Goal: Task Accomplishment & Management: Use online tool/utility

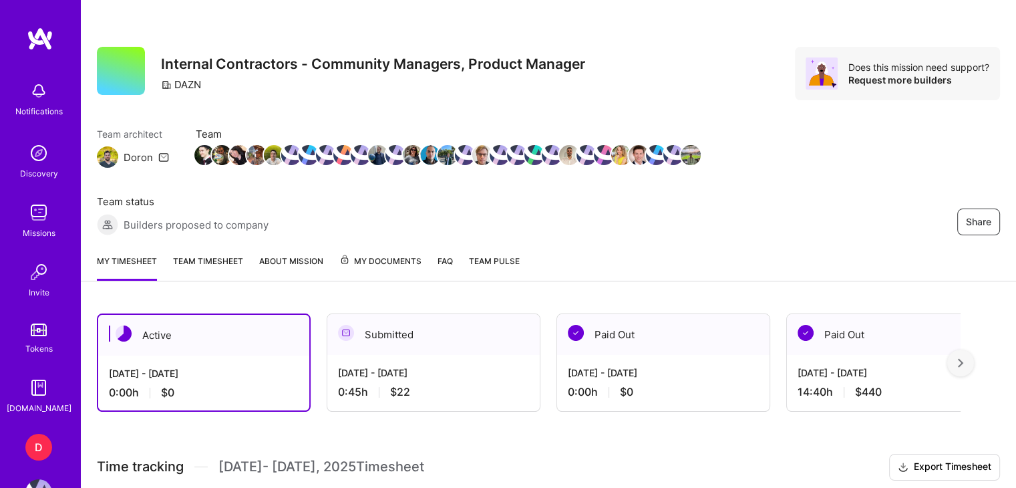
scroll to position [196, 0]
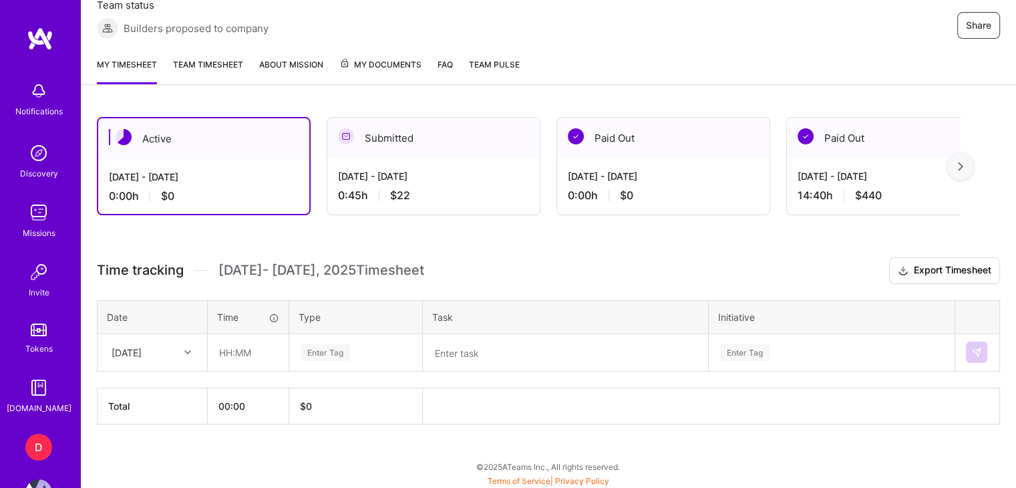
click at [142, 346] on div "[DATE]" at bounding box center [127, 352] width 30 height 14
click at [157, 390] on div "[DATE]" at bounding box center [152, 390] width 108 height 25
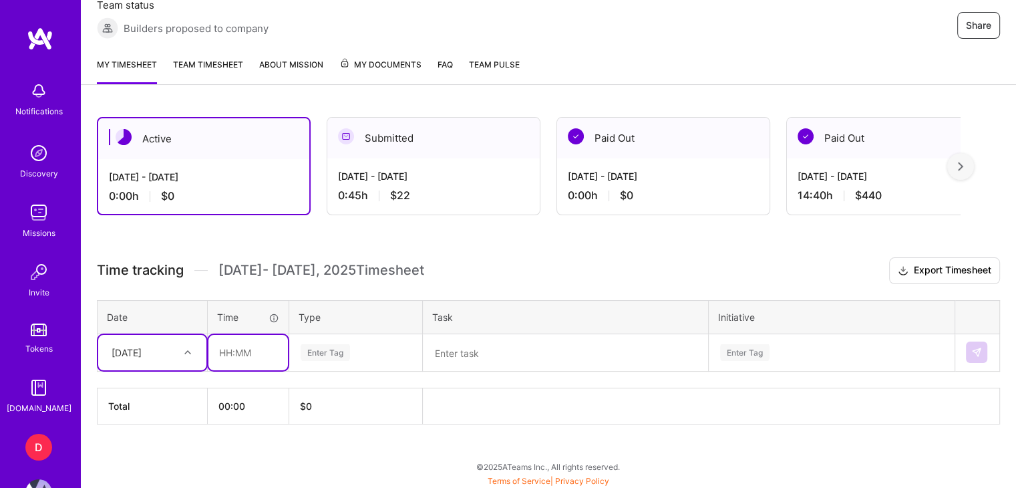
click at [247, 356] on input "text" at bounding box center [248, 352] width 80 height 35
type input "01:00"
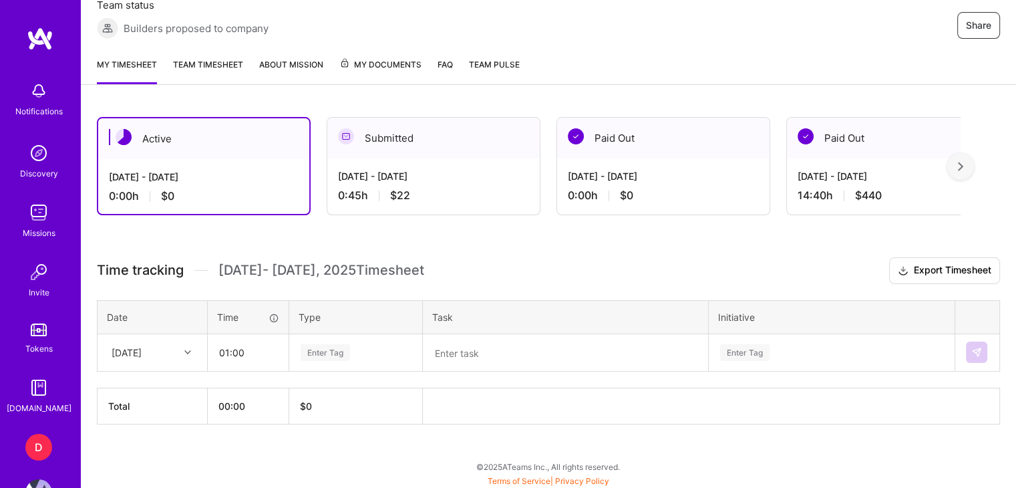
click at [362, 339] on div "Enter Tag" at bounding box center [356, 352] width 132 height 35
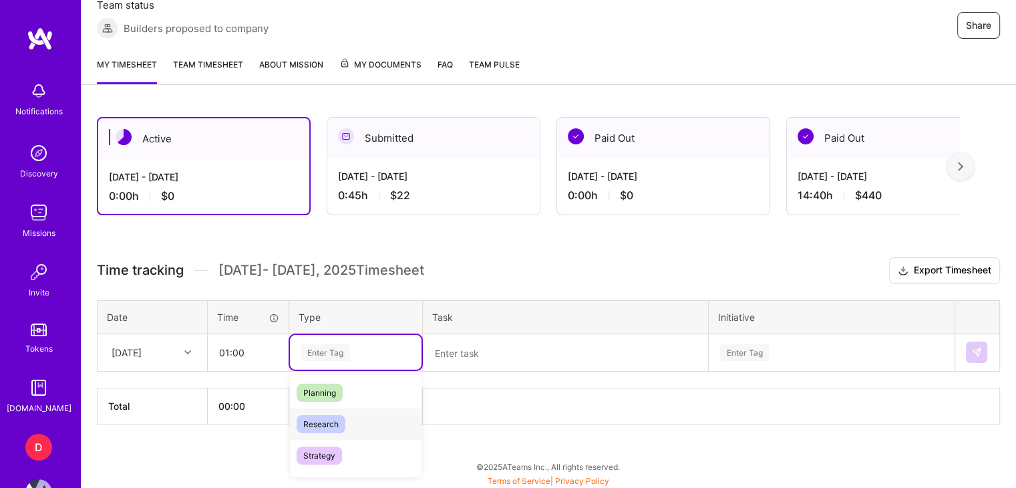
scroll to position [298, 0]
click at [334, 380] on span "Planning" at bounding box center [320, 380] width 46 height 18
click at [470, 348] on textarea at bounding box center [565, 352] width 283 height 35
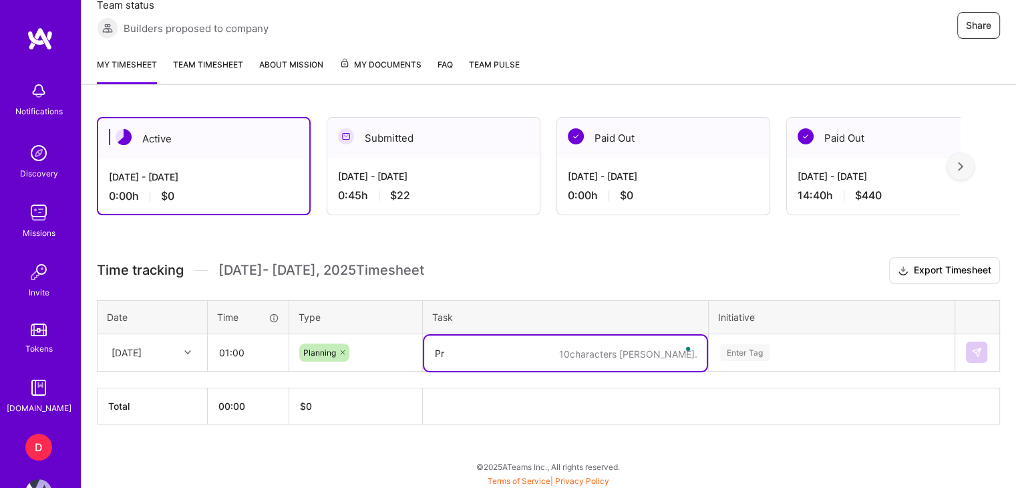
type textarea "P"
type textarea "W"
type textarea "Itauma vs [PERSON_NAME] prep"
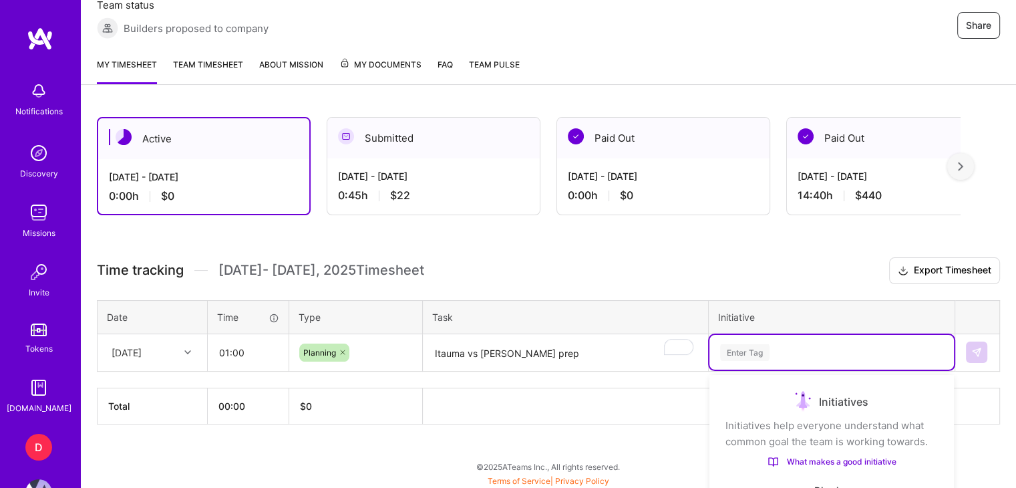
scroll to position [356, 0]
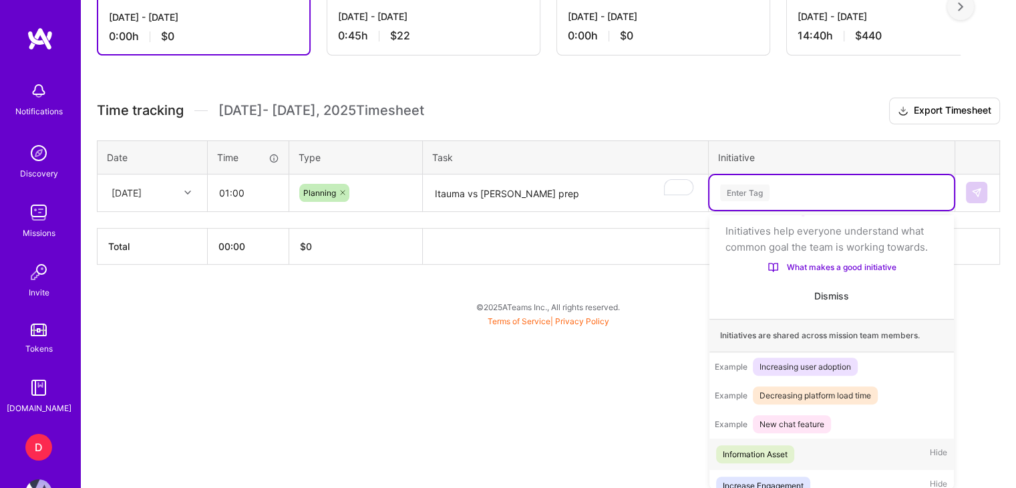
click at [730, 210] on div "option Information Asset focused, 1 of 31. 31 results available. Use Up and Dow…" at bounding box center [832, 192] width 245 height 35
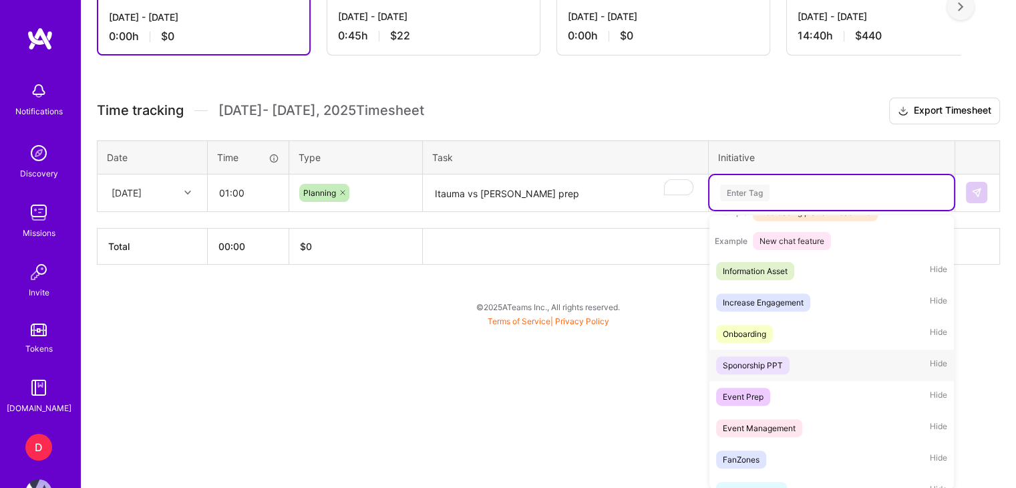
scroll to position [305, 0]
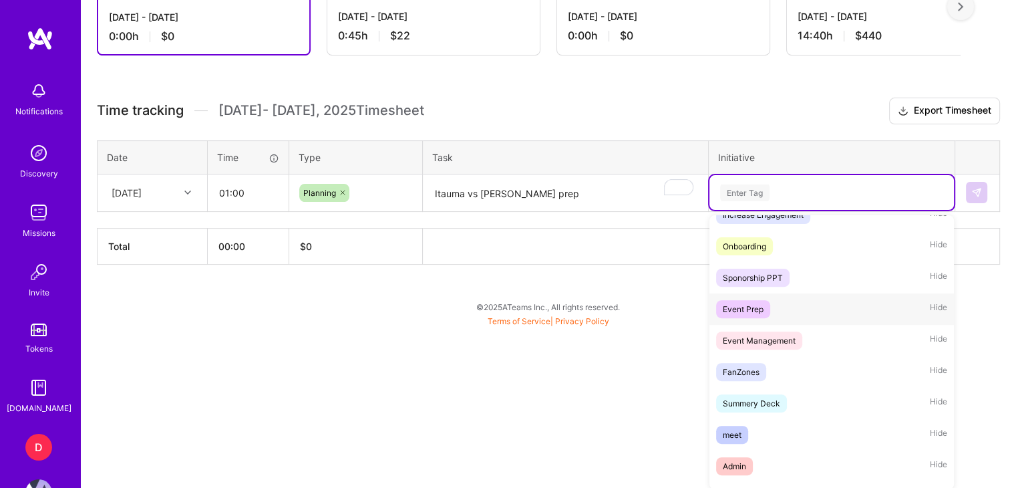
click at [747, 316] on div "Event Prep" at bounding box center [743, 309] width 41 height 14
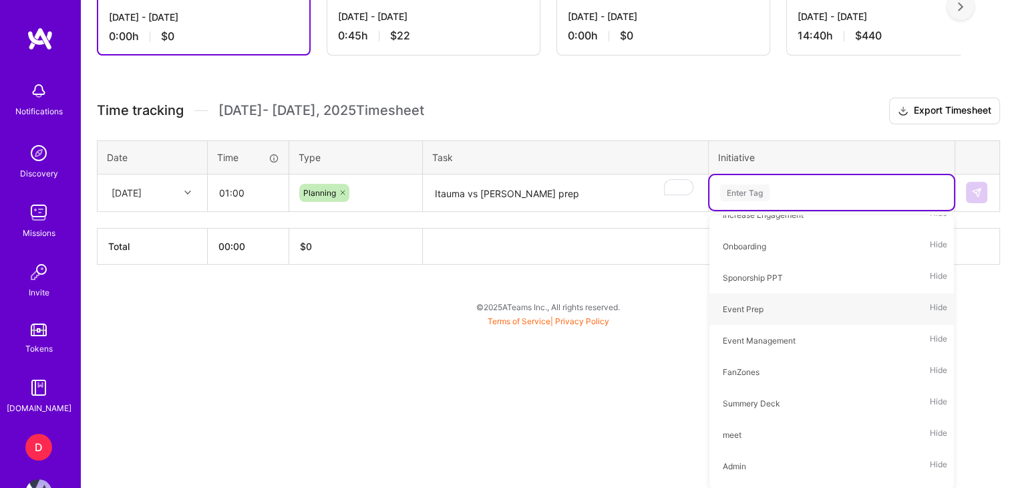
scroll to position [196, 0]
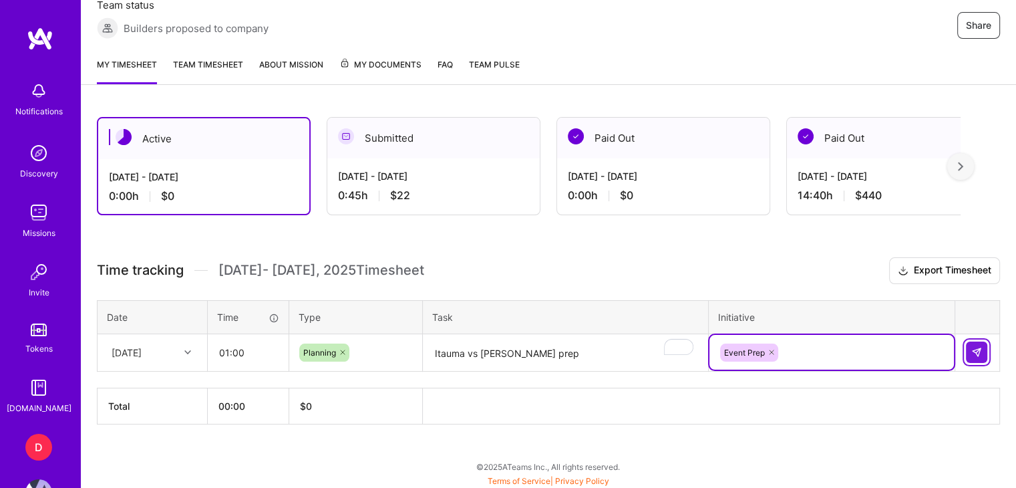
click at [979, 344] on button at bounding box center [976, 351] width 21 height 21
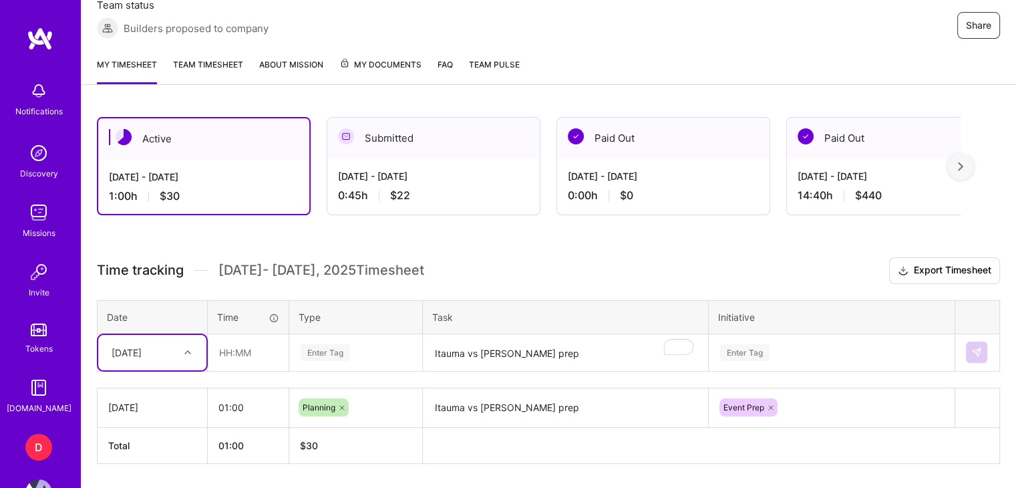
scroll to position [235, 0]
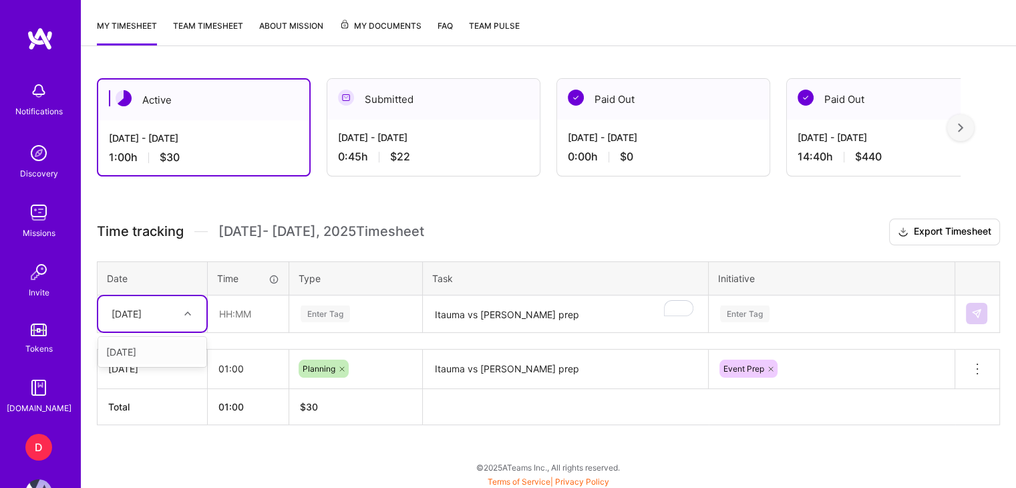
click at [141, 314] on div "[DATE]" at bounding box center [127, 314] width 30 height 14
click at [155, 351] on div "[DATE]" at bounding box center [152, 351] width 108 height 25
click at [244, 319] on input "text" at bounding box center [248, 313] width 80 height 35
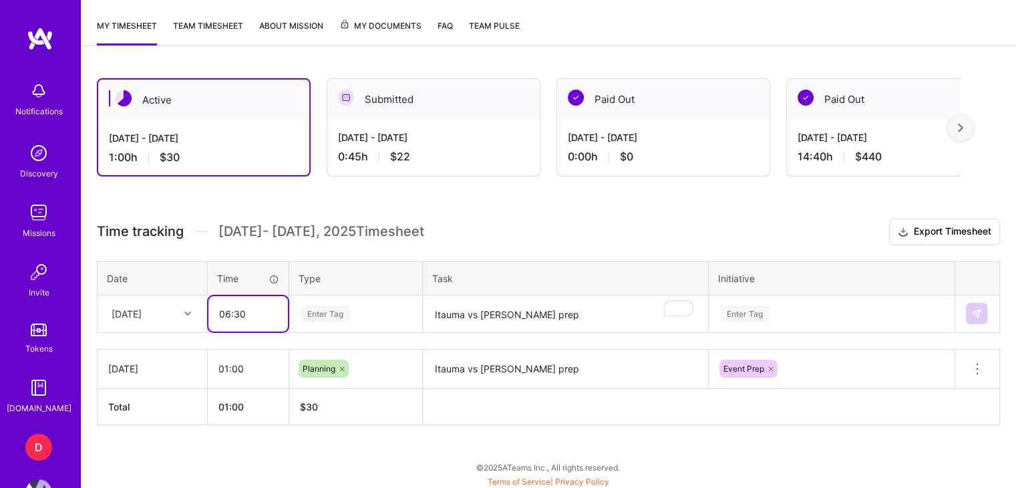
type input "06:30"
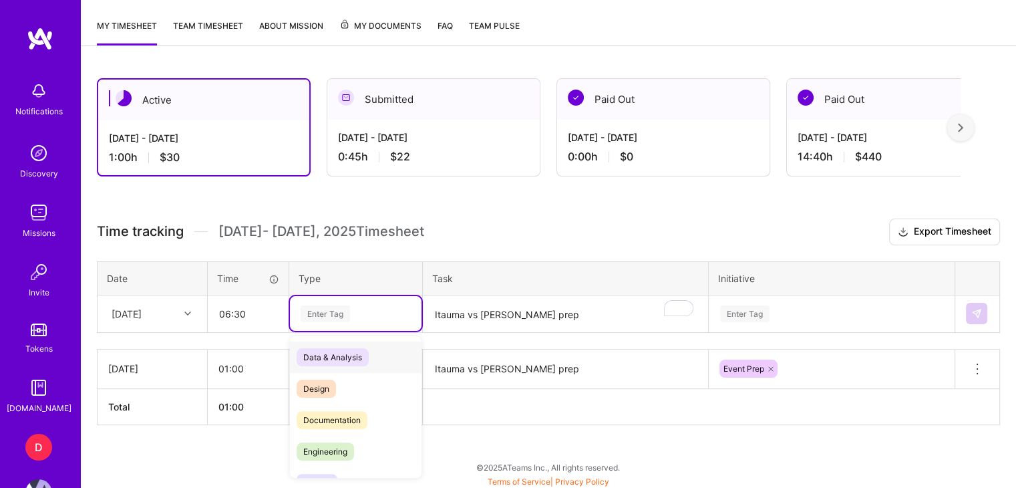
click at [329, 314] on div "Enter Tag" at bounding box center [325, 313] width 49 height 21
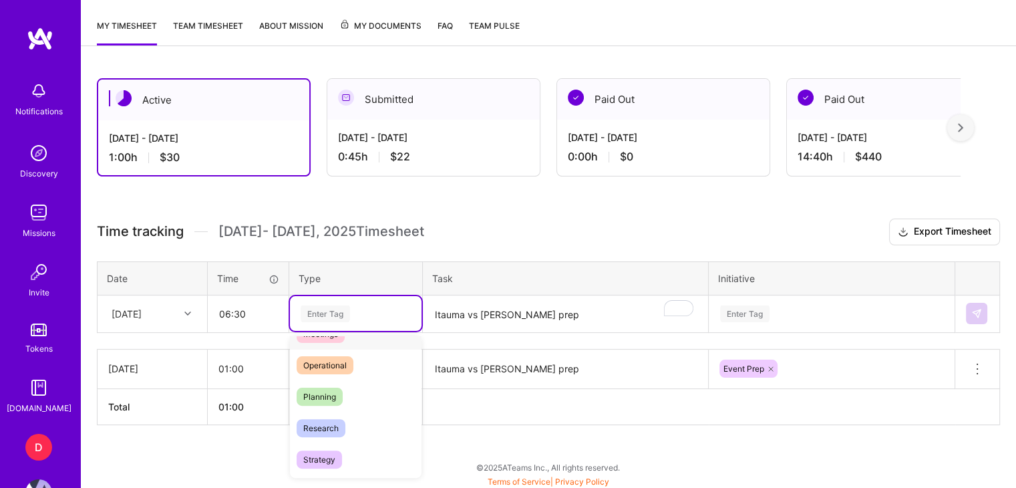
scroll to position [243, 0]
click at [337, 372] on div "Operational" at bounding box center [356, 364] width 132 height 31
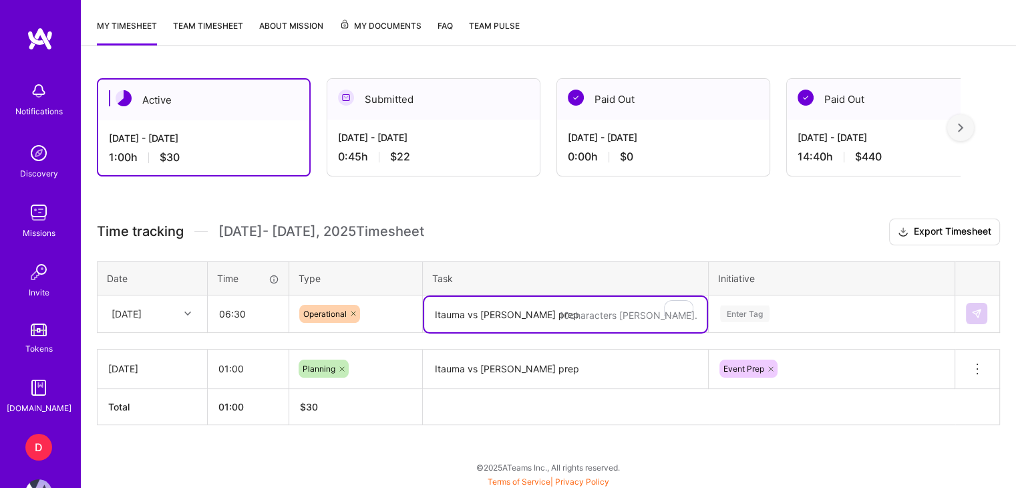
click at [515, 297] on textarea "Itauma vs [PERSON_NAME] prep" at bounding box center [565, 314] width 283 height 35
type textarea "Itauma vs [PERSON_NAME] mod"
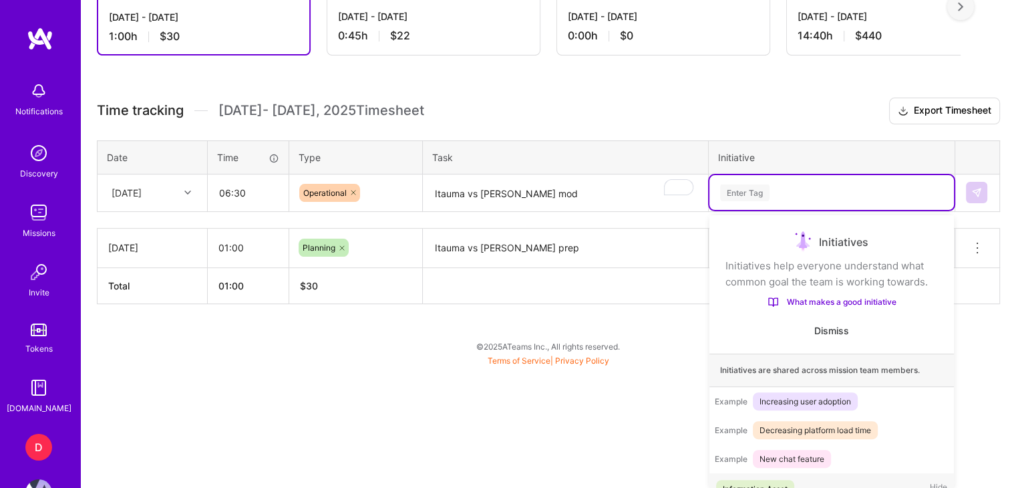
scroll to position [41, 0]
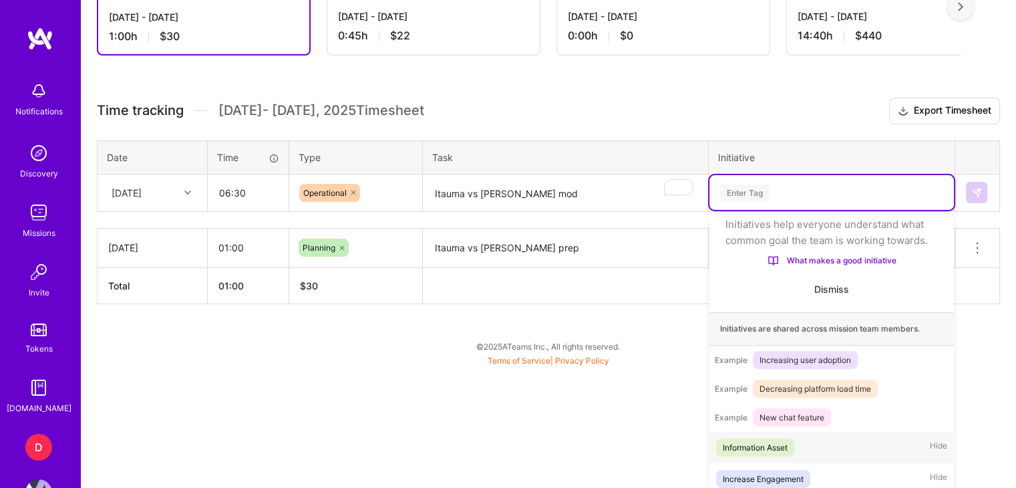
drag, startPoint x: 744, startPoint y: 306, endPoint x: 868, endPoint y: 279, distance: 126.6
click at [868, 210] on div "option Event Prep, selected. option Information Asset focused, 1 of 31. 31 resu…" at bounding box center [832, 192] width 245 height 35
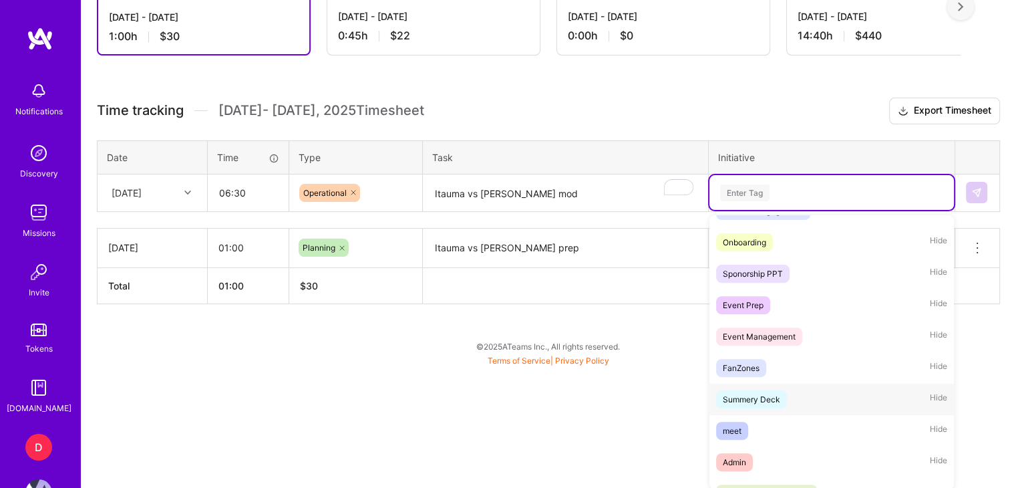
scroll to position [377, 0]
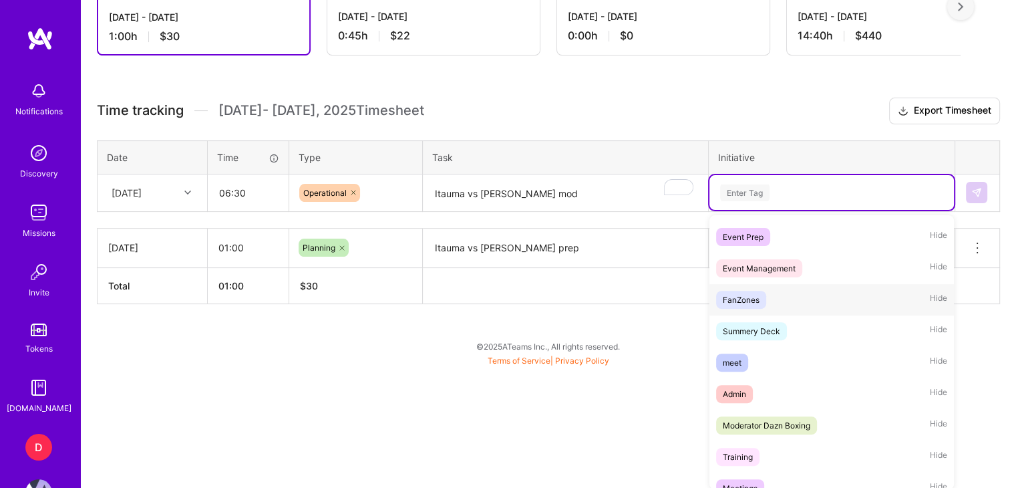
click at [754, 309] on span "FanZones" at bounding box center [741, 300] width 50 height 18
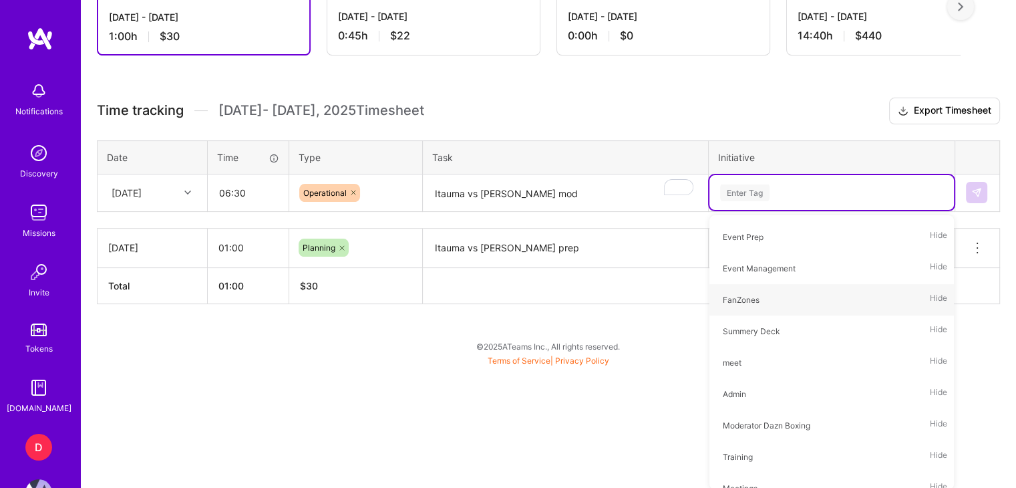
scroll to position [235, 0]
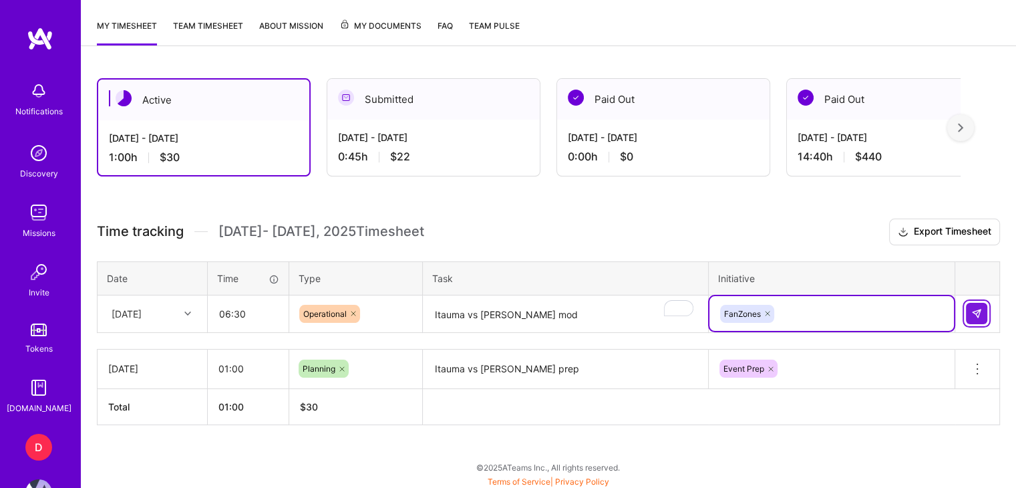
click at [975, 313] on img at bounding box center [976, 313] width 11 height 11
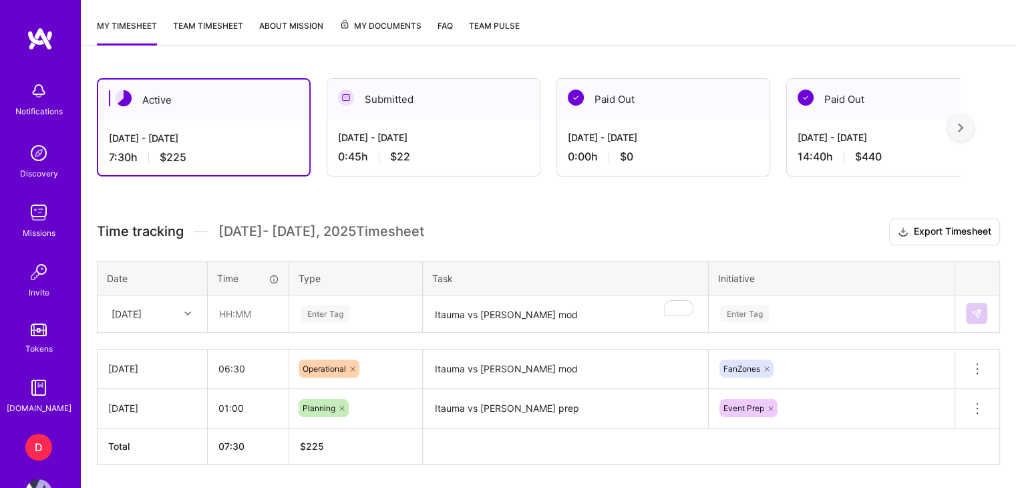
click at [414, 218] on h3 "Time tracking [DATE] - [DATE] Timesheet Export Timesheet" at bounding box center [548, 231] width 903 height 27
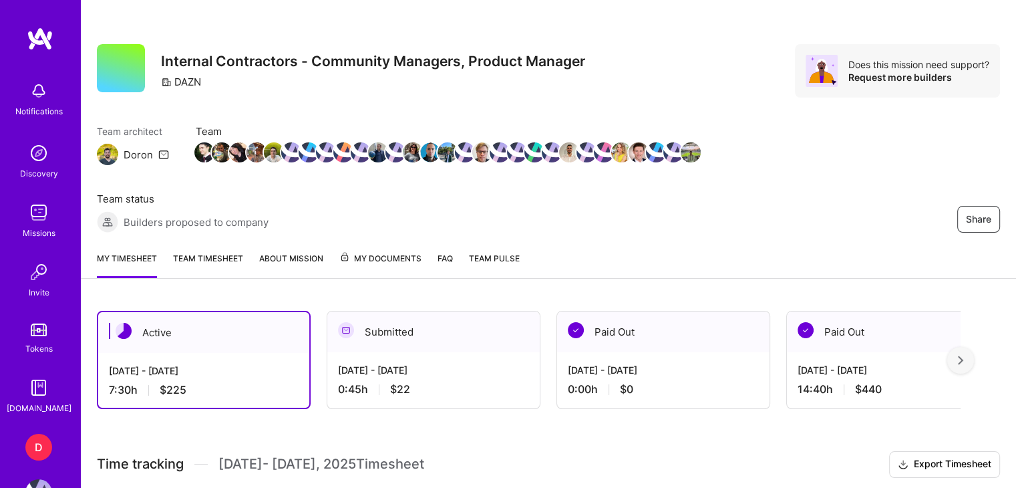
scroll to position [0, 0]
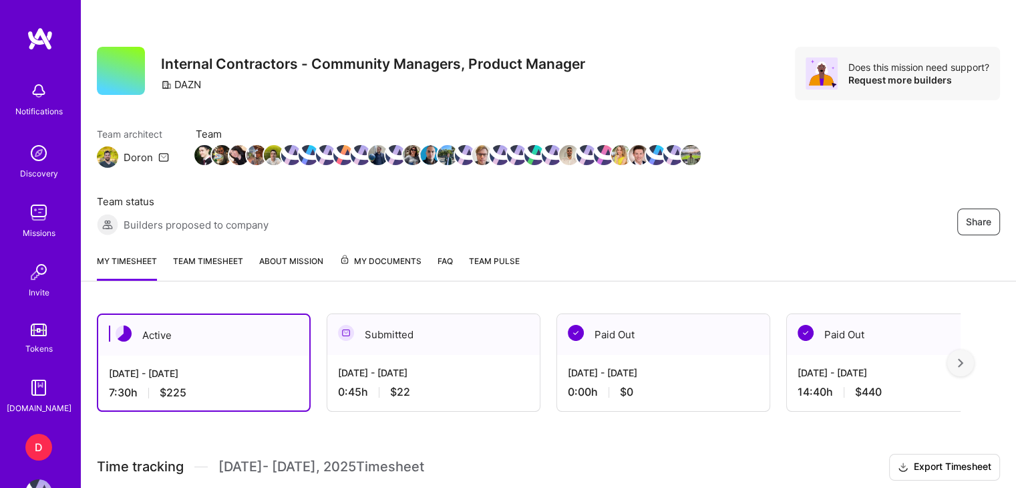
click at [402, 220] on div "Team architect [PERSON_NAME] Team Team status Builders proposed to company" at bounding box center [398, 181] width 603 height 108
